Goal: Transaction & Acquisition: Purchase product/service

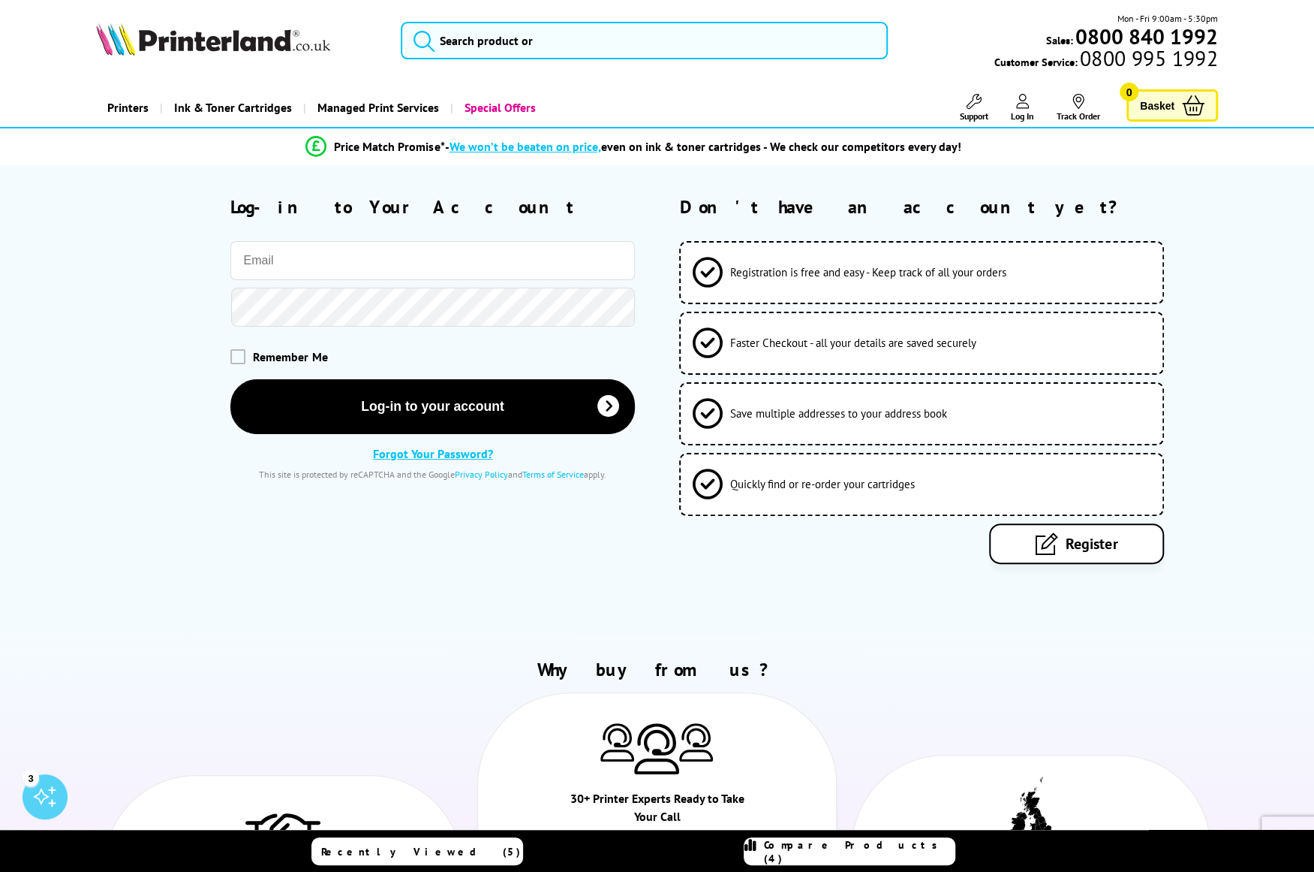
click at [422, 246] on input "email" at bounding box center [432, 260] width 404 height 39
type input "[PERSON_NAME][EMAIL_ADDRESS][PERSON_NAME][DOMAIN_NAME]"
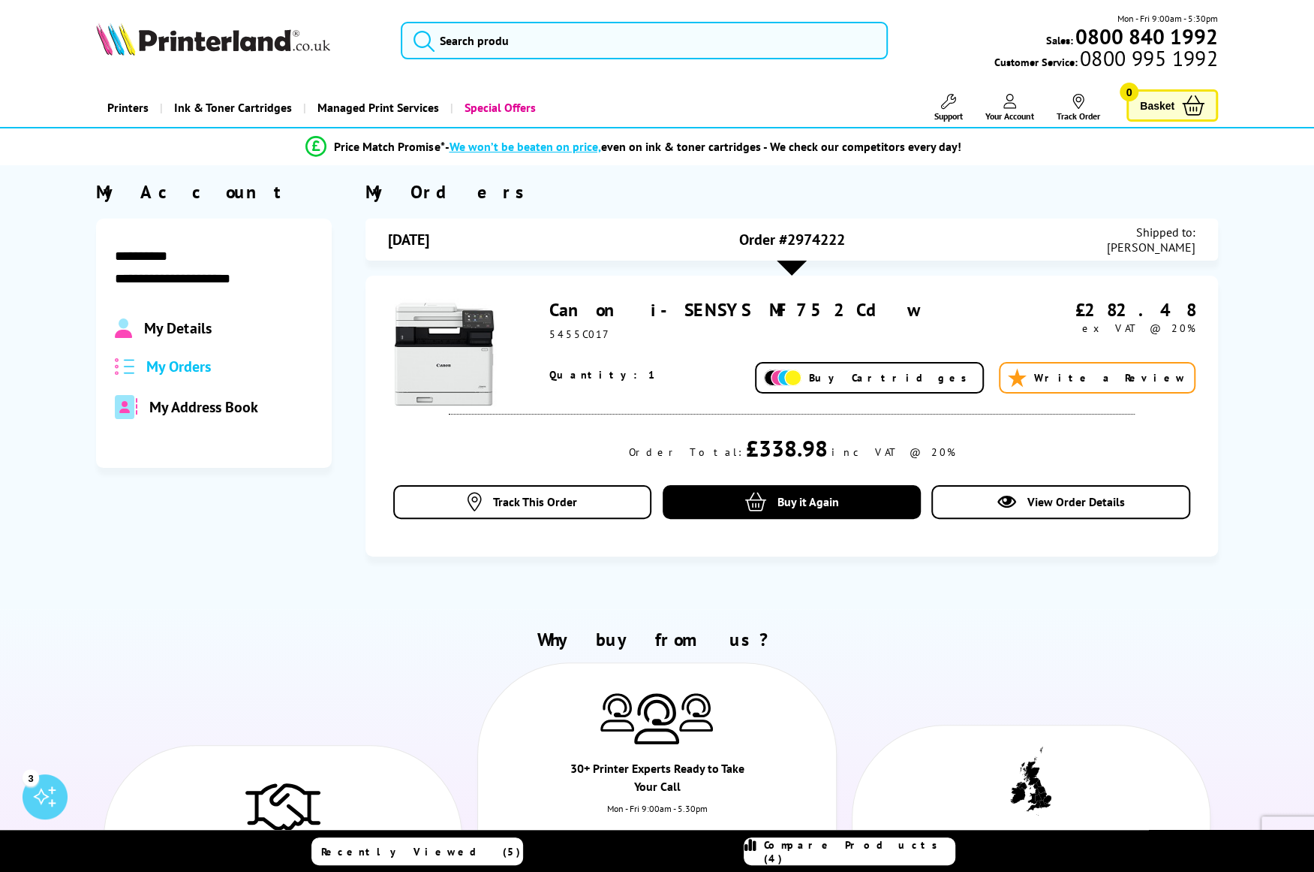
click at [178, 372] on span "My Orders" at bounding box center [178, 367] width 65 height 20
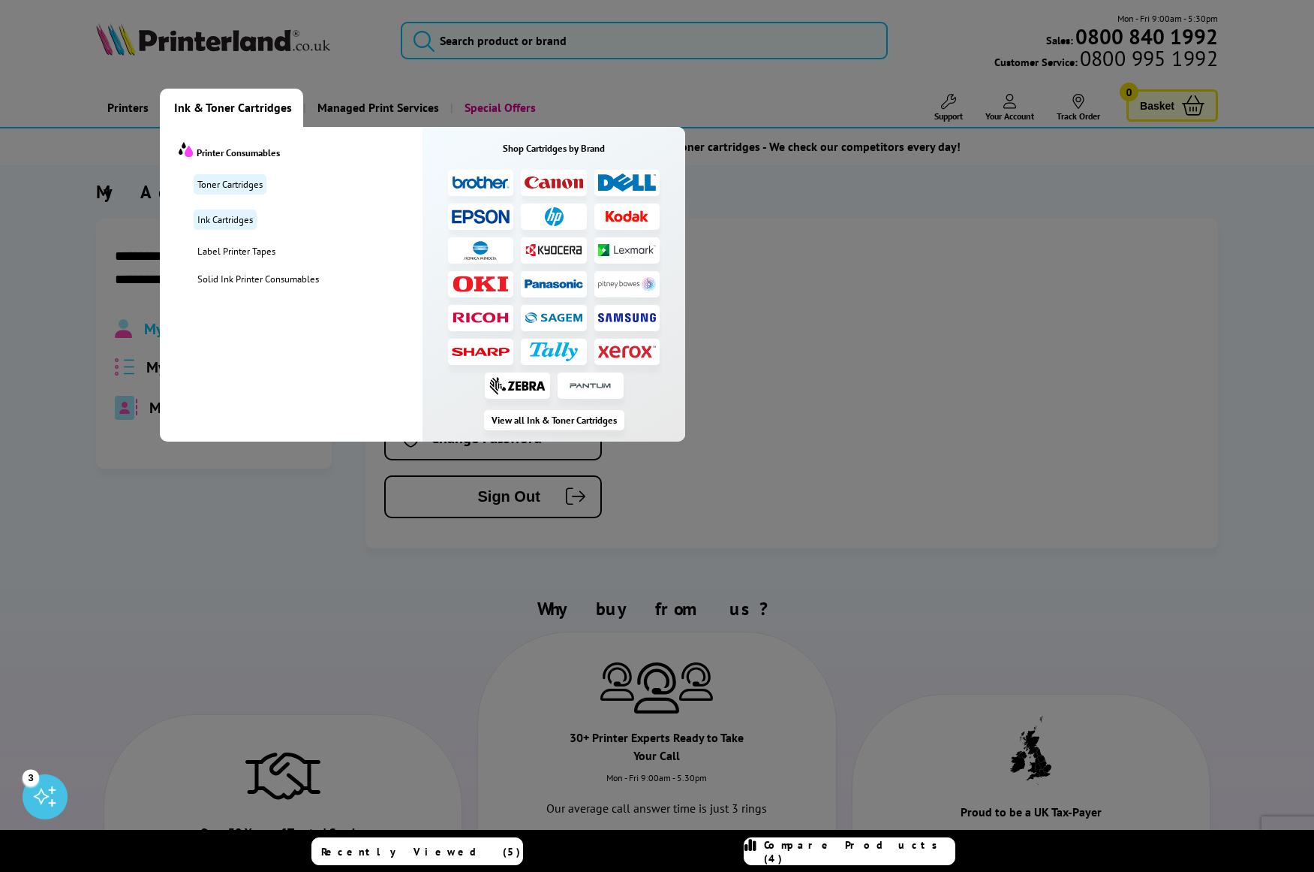
click at [530, 176] on img at bounding box center [554, 182] width 59 height 12
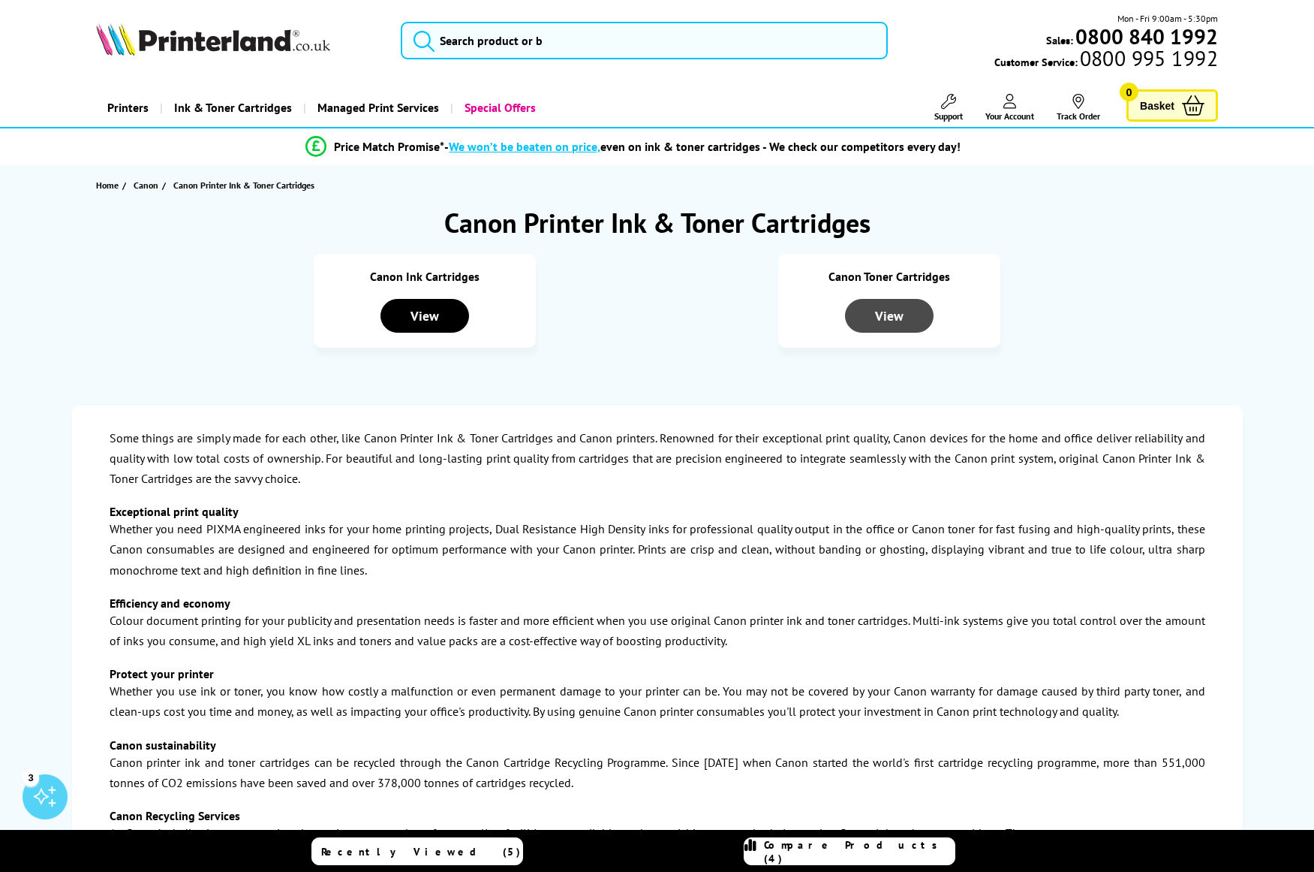
click at [886, 317] on div "View" at bounding box center [889, 316] width 89 height 34
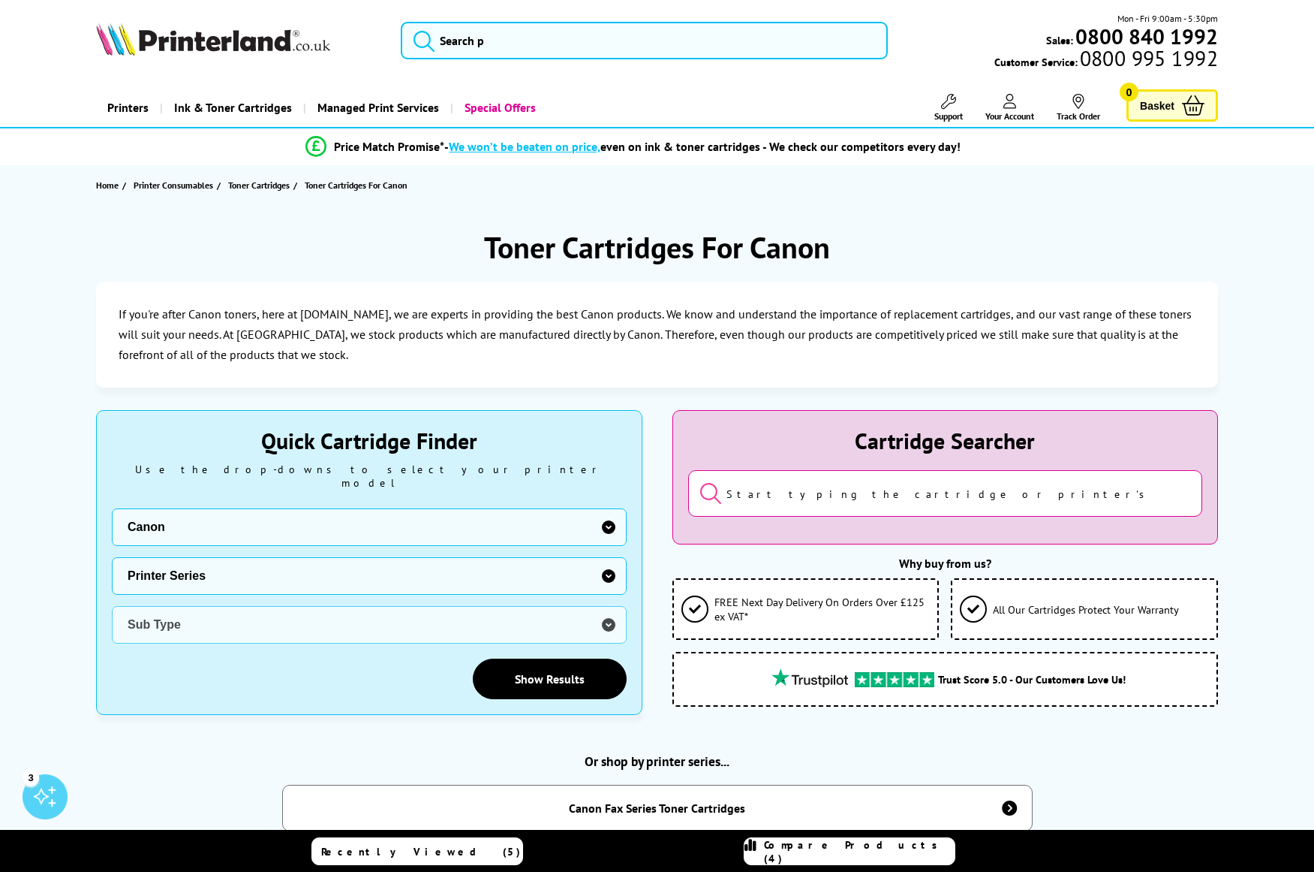
click at [604, 570] on select "Printer Series BubbleJet Series FAX Series imagePROGRAF Series MAXIFY Series Mu…" at bounding box center [369, 576] width 515 height 38
select select "32919"
click at [112, 557] on select "Printer Series BubbleJet Series FAX Series imagePROGRAF Series MAXIFY Series Mu…" at bounding box center [369, 576] width 515 height 38
click at [254, 617] on select "Sub Type Canon i-SENSYS LBP122dw Canon i-SENSYS LBP162 Canon i-SENSYS LBP212 Ca…" at bounding box center [369, 625] width 515 height 38
select select "38522"
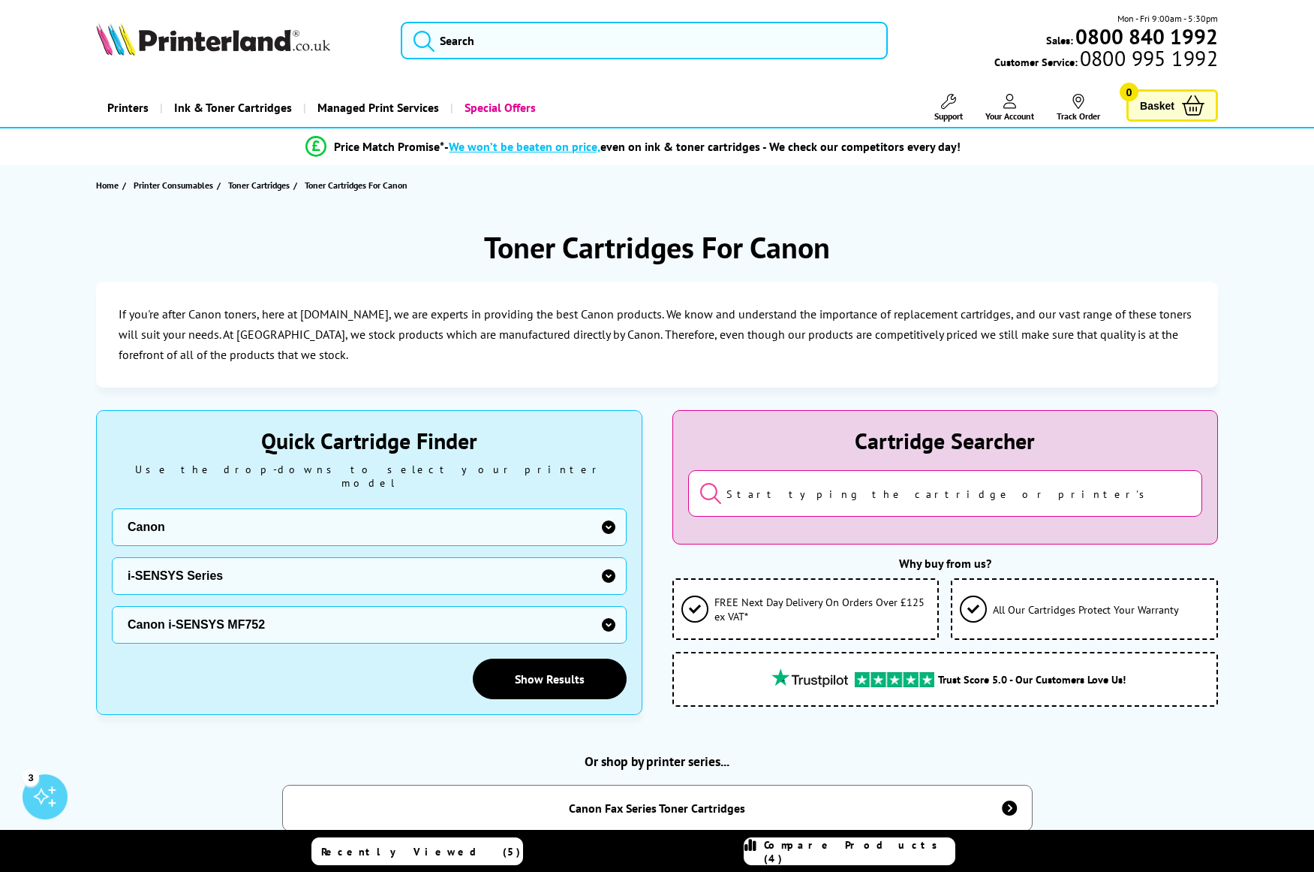
click at [112, 606] on select "Sub Type Canon i-SENSYS LBP122dw Canon i-SENSYS LBP162 Canon i-SENSYS LBP212 Ca…" at bounding box center [369, 625] width 515 height 38
click at [568, 663] on link "Show Results" at bounding box center [550, 678] width 154 height 41
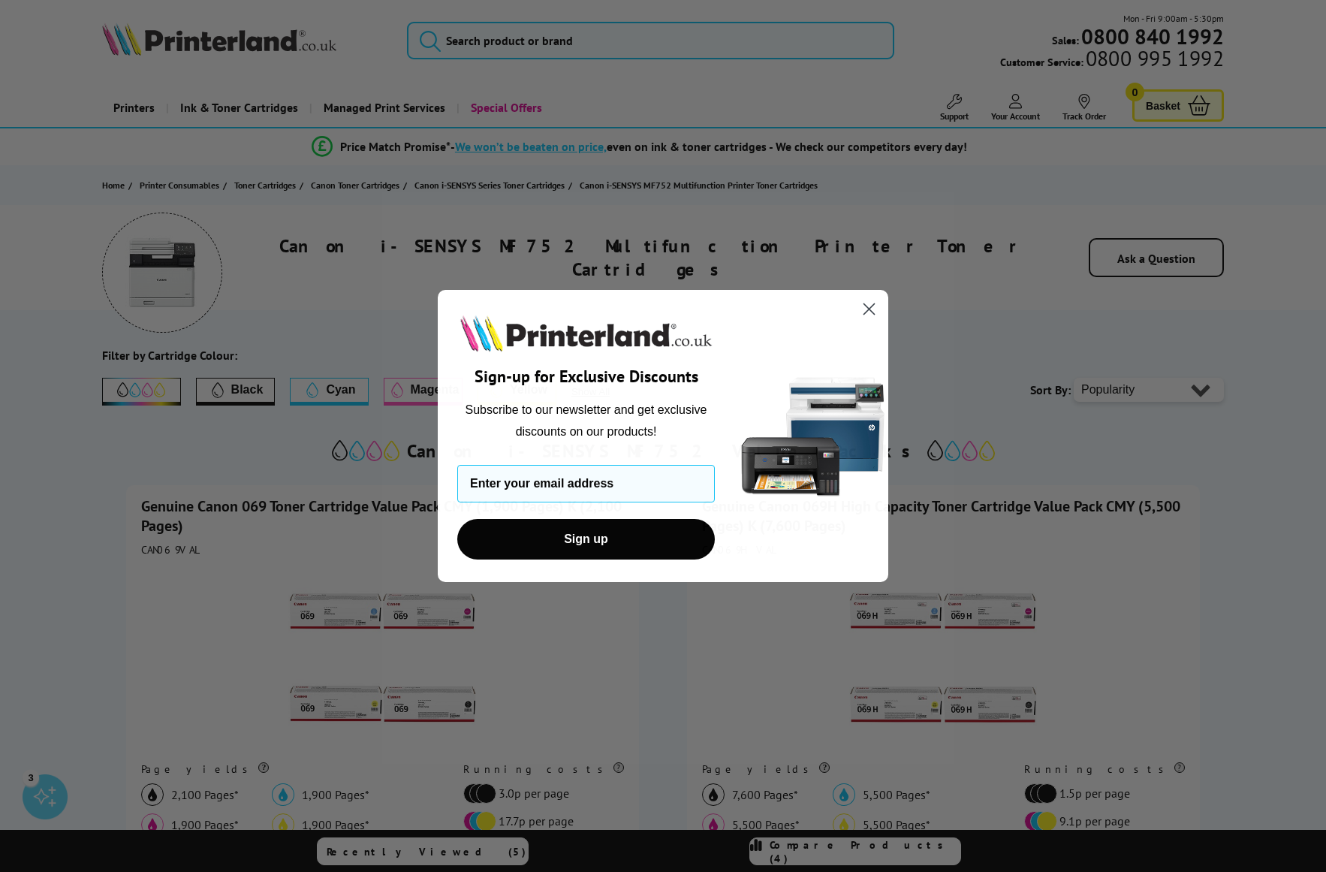
click at [875, 302] on circle "Close dialog" at bounding box center [869, 309] width 25 height 25
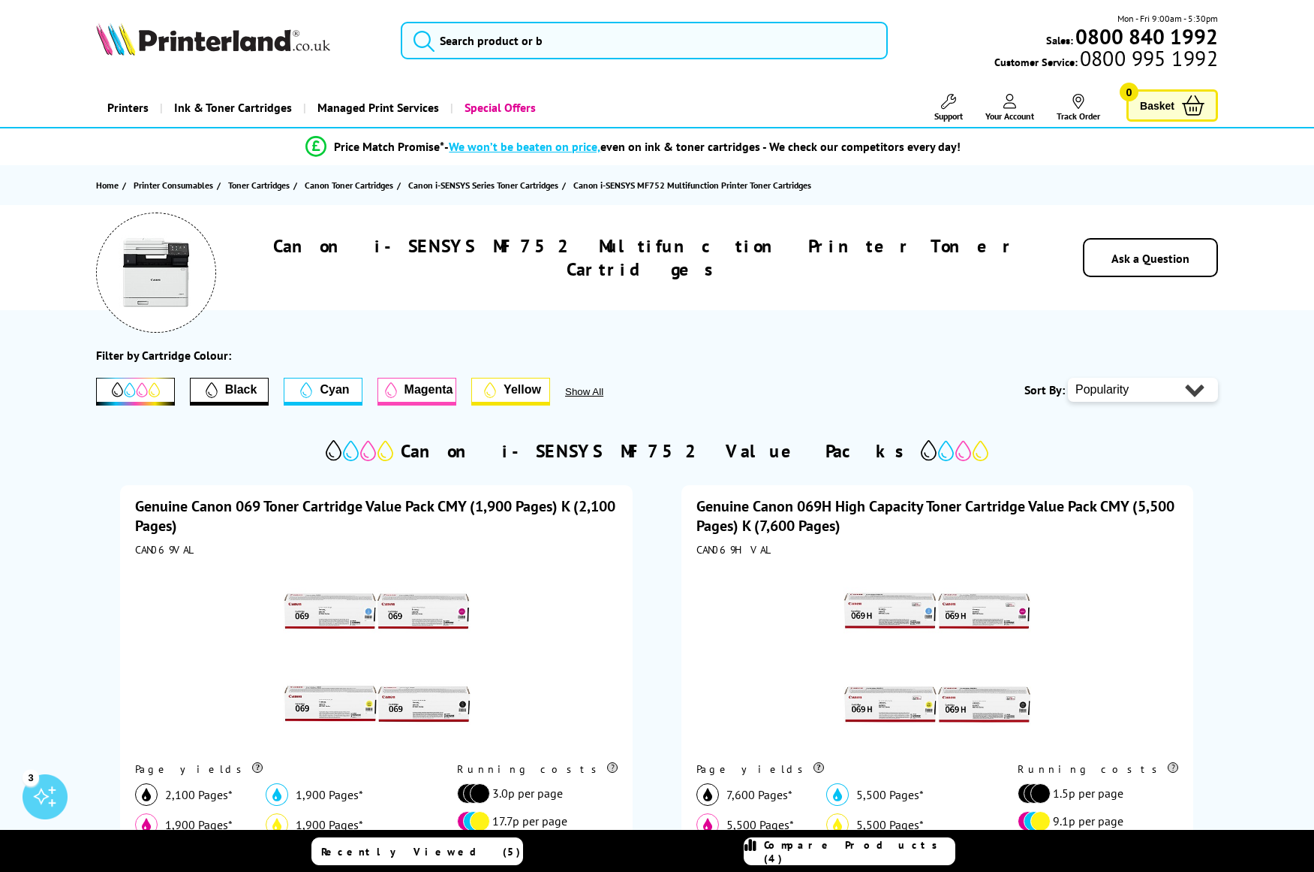
click at [164, 269] on img at bounding box center [156, 272] width 75 height 75
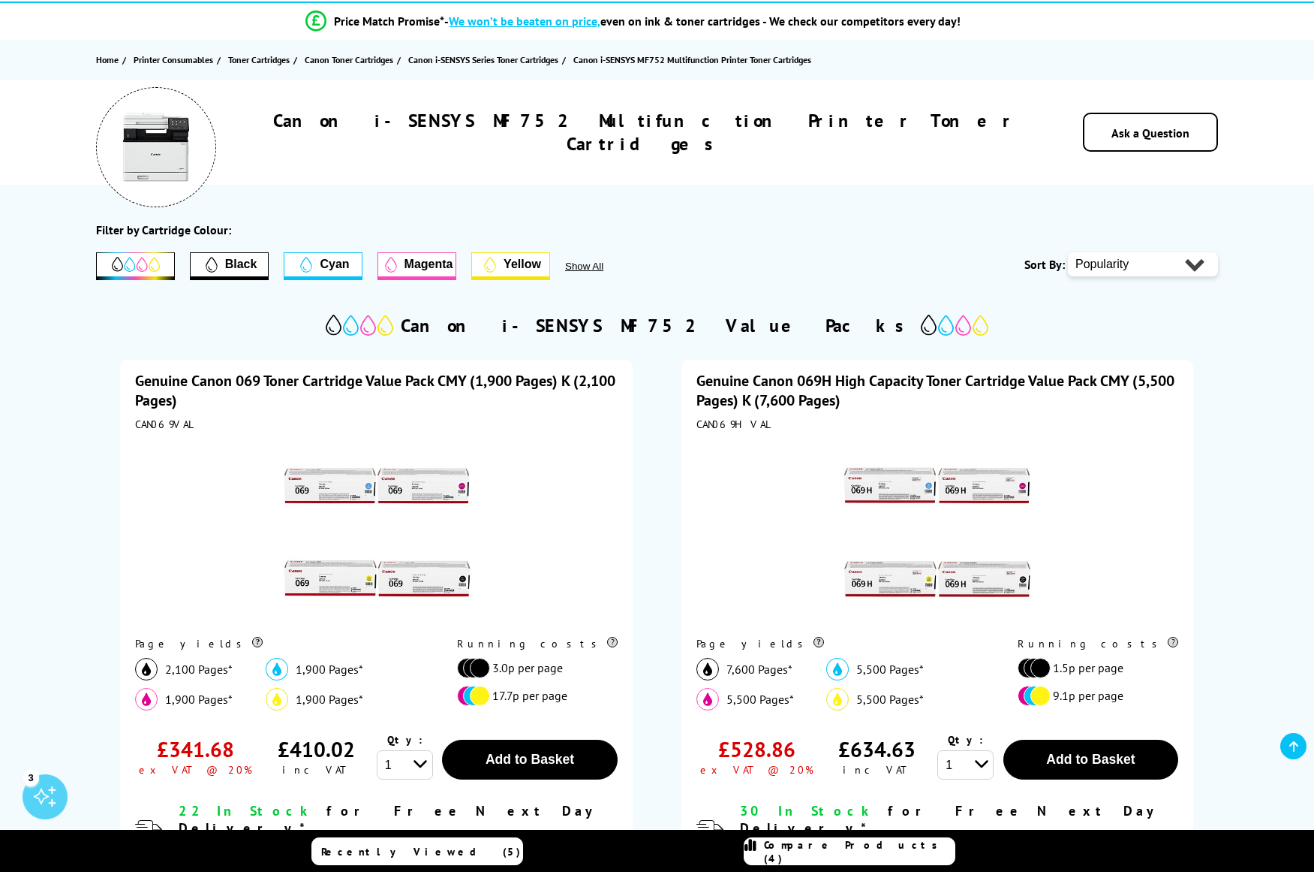
scroll to position [250, 0]
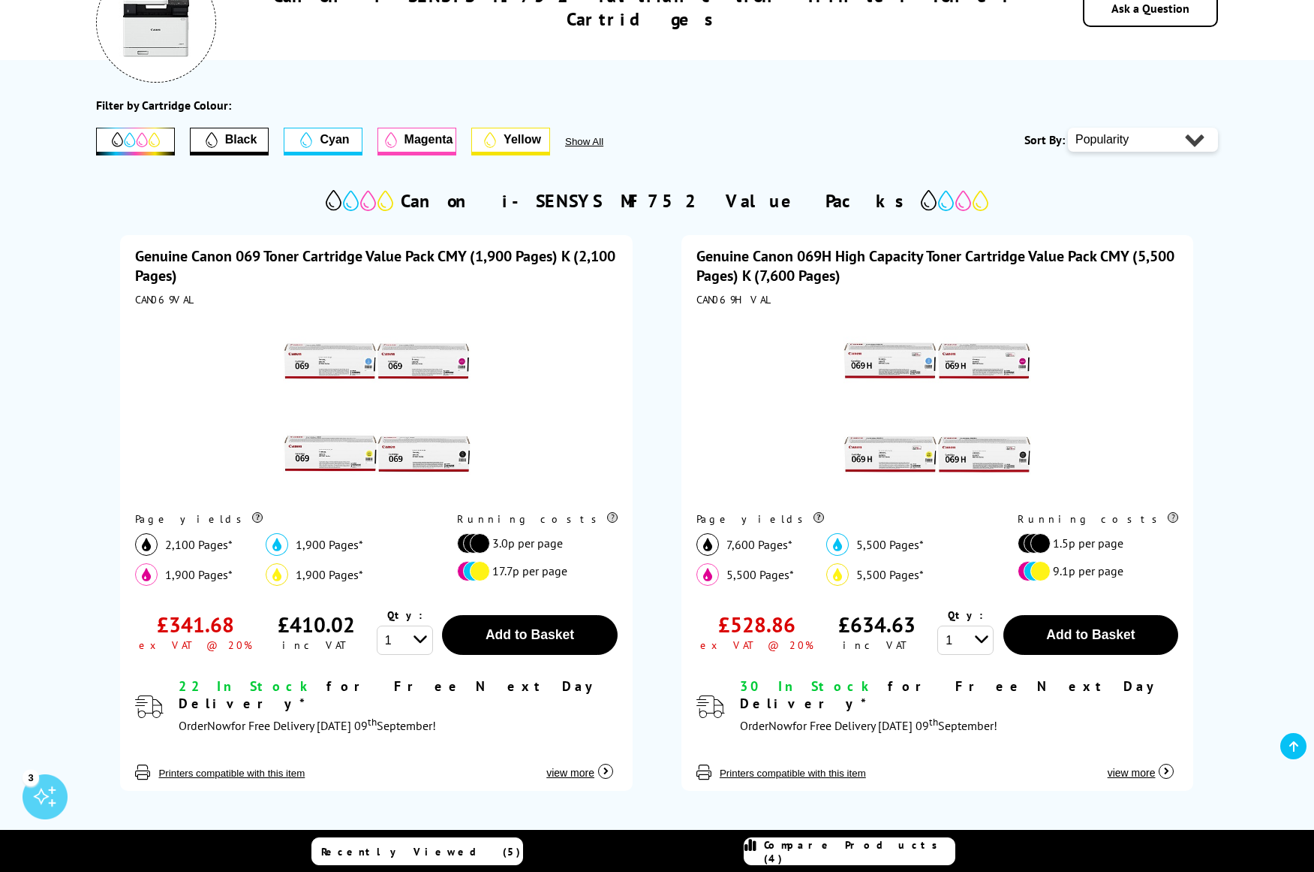
click at [830, 256] on link "Genuine Canon 069H High Capacity Toner Cartridge Value Pack CMY (5,500 Pages) K…" at bounding box center [936, 265] width 478 height 39
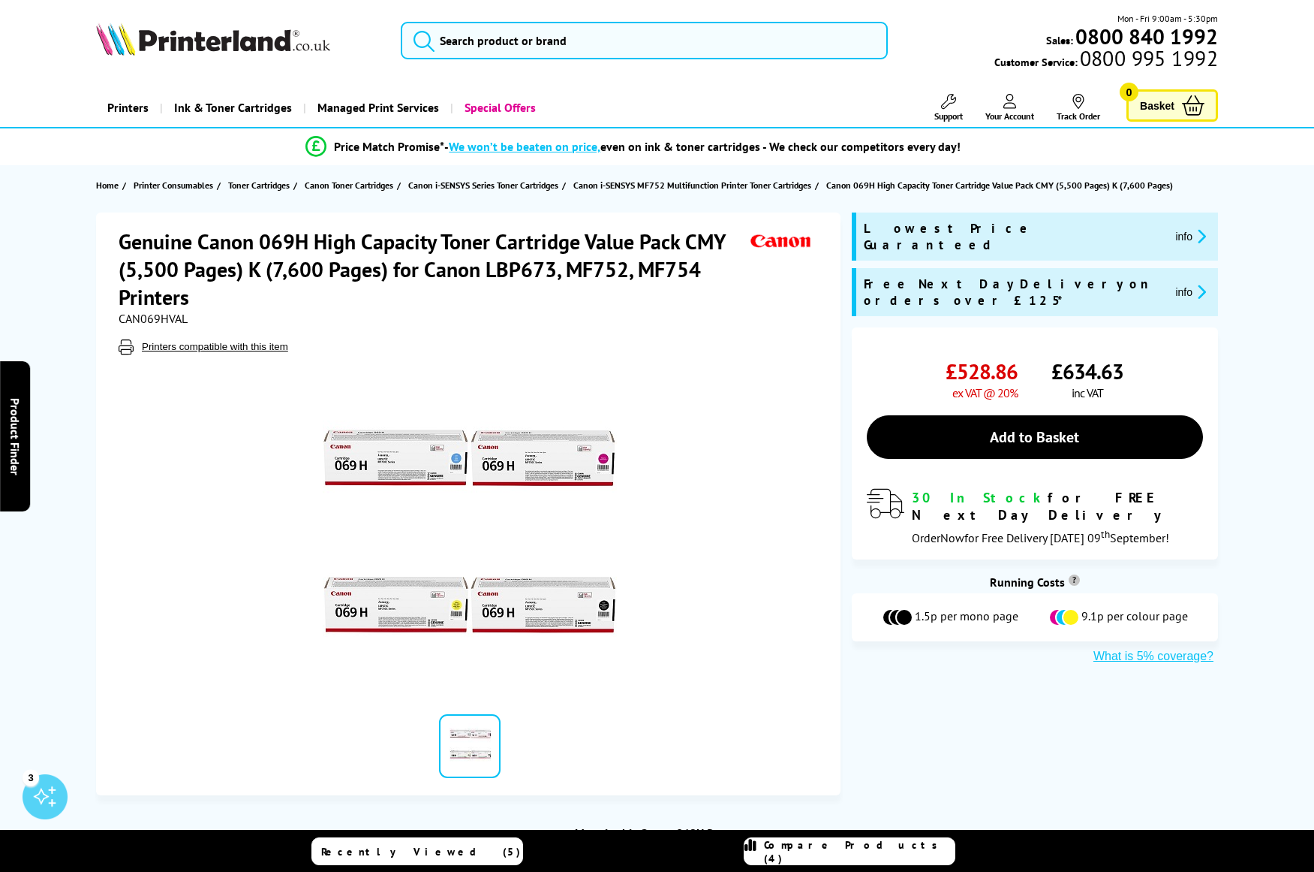
click at [143, 441] on div at bounding box center [470, 523] width 703 height 339
click at [267, 354] on div at bounding box center [470, 523] width 703 height 339
click at [268, 354] on div at bounding box center [470, 523] width 703 height 339
click at [272, 352] on button "Printers compatible with this item" at bounding box center [214, 346] width 155 height 13
click at [280, 345] on button "Printers compatible with this item" at bounding box center [214, 346] width 155 height 13
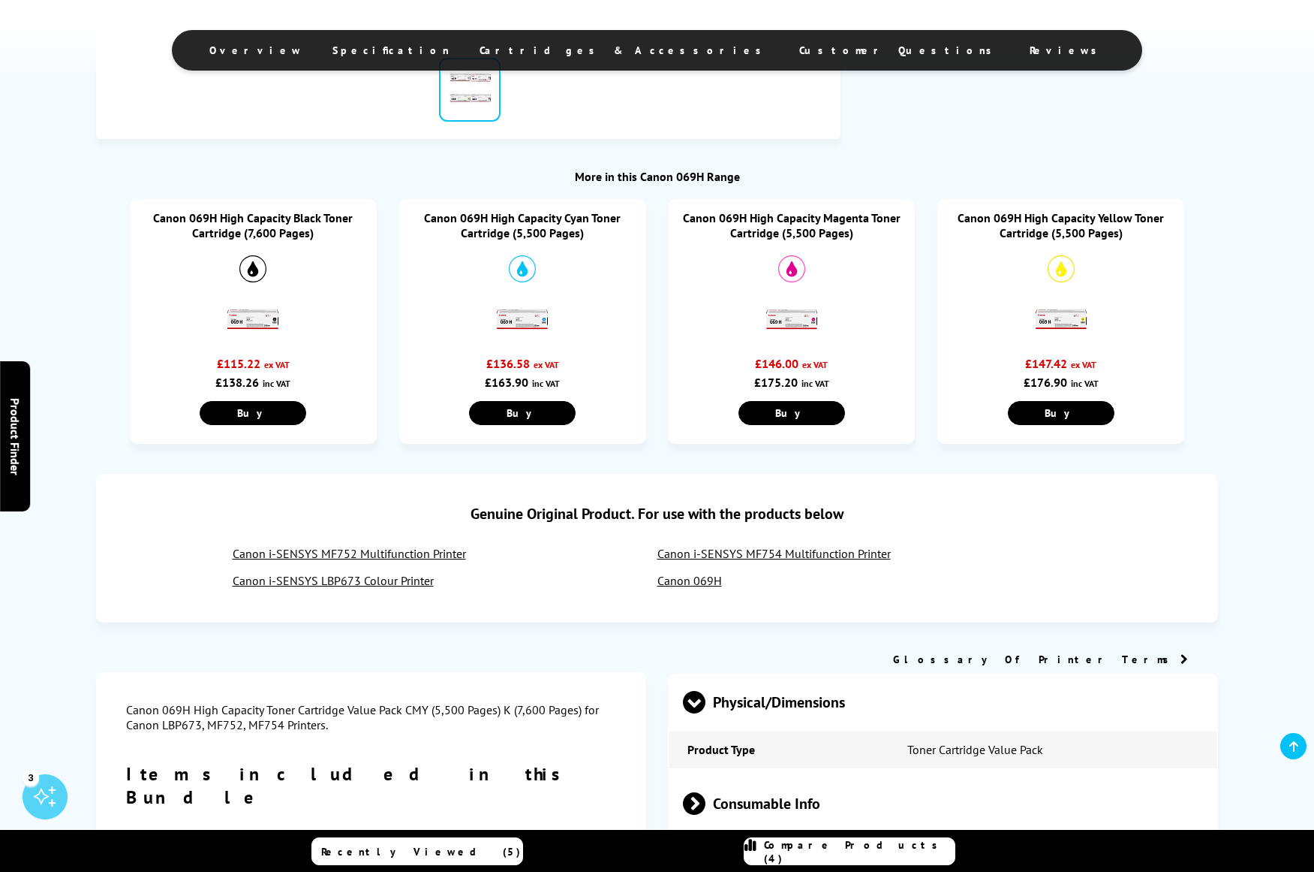
scroll to position [751, 0]
